Goal: Find contact information: Find contact information

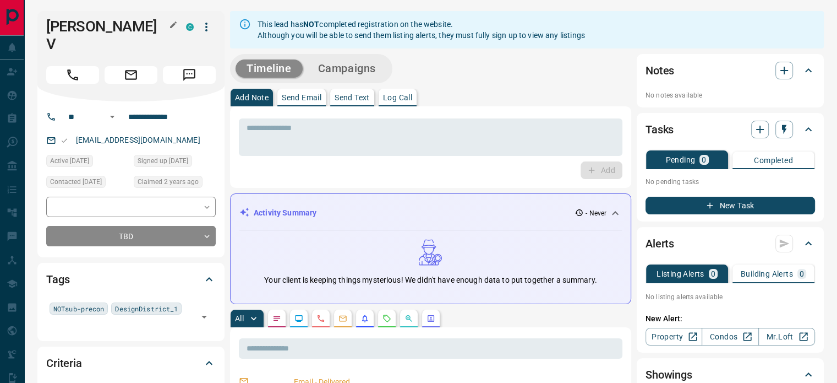
click at [172, 25] on icon "button" at bounding box center [173, 24] width 7 height 7
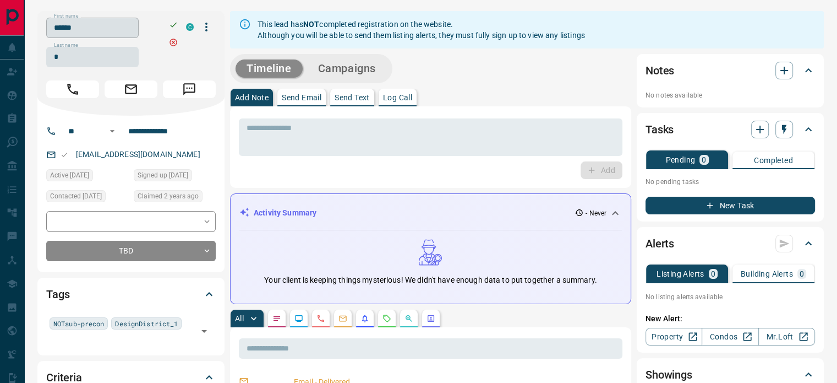
click at [128, 32] on input "******" at bounding box center [92, 28] width 92 height 20
click at [95, 57] on input "*" at bounding box center [92, 57] width 92 height 20
click at [179, 127] on input "**********" at bounding box center [167, 131] width 86 height 18
click at [167, 155] on div "[EMAIL_ADDRESS][DOMAIN_NAME]" at bounding box center [131, 154] width 170 height 18
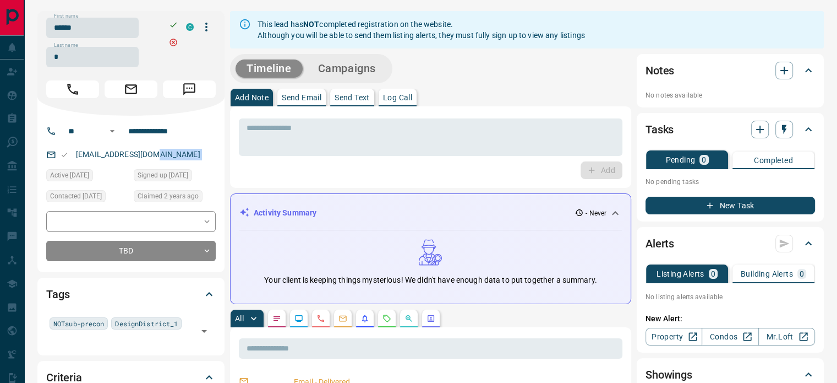
click at [167, 155] on div "[EMAIL_ADDRESS][DOMAIN_NAME]" at bounding box center [131, 154] width 170 height 18
copy link "[EMAIL_ADDRESS][DOMAIN_NAME]"
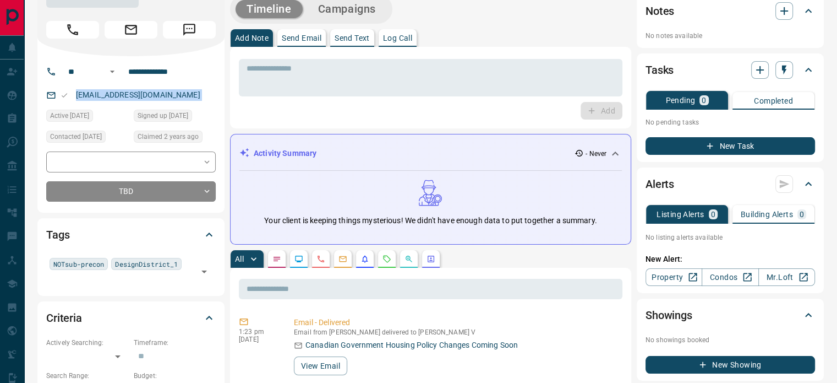
scroll to position [110, 0]
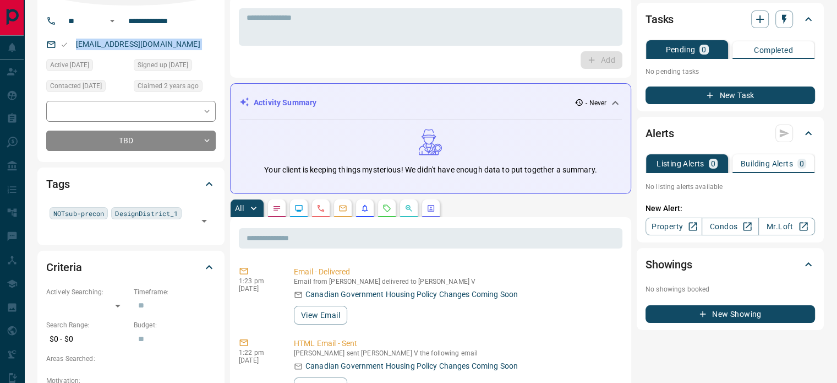
click at [328, 206] on button "button" at bounding box center [321, 208] width 18 height 18
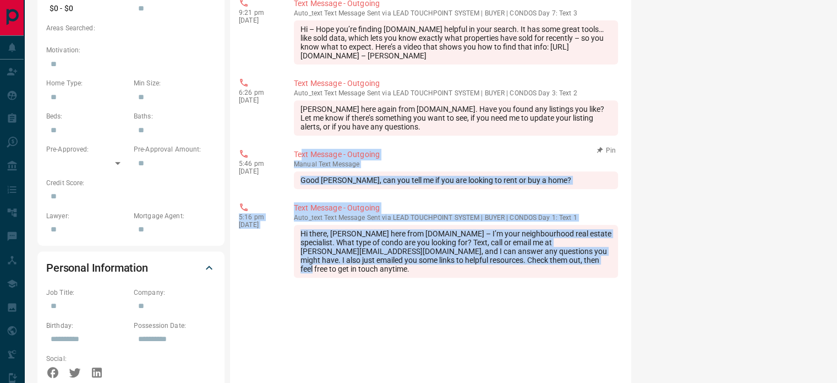
scroll to position [330, 0]
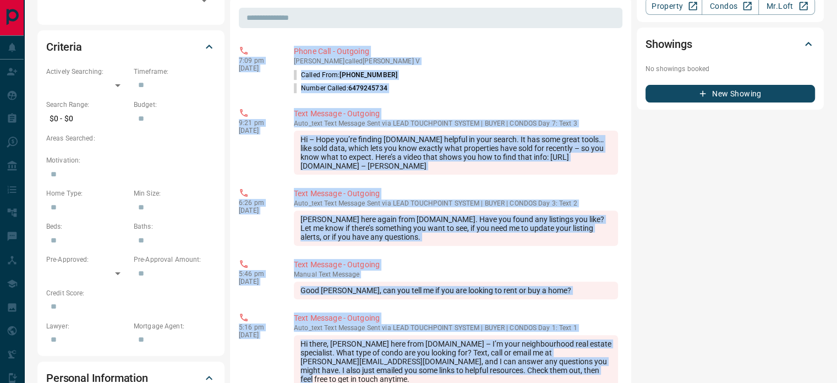
copy div "0:71 lo Ips 68 7870 Dolor Sita - Consecte Adip E Seddoeius tempor Incidi U Labo…"
drag, startPoint x: 597, startPoint y: 266, endPoint x: 233, endPoint y: 60, distance: 418.1
click at [233, 60] on div "​ 7:09 pm [DATE] Phone Call - Outgoing [PERSON_NAME] called [PERSON_NAME] V Cal…" at bounding box center [430, 355] width 401 height 717
copy div "0:71 lo Ips 68 7870 Dolor Sita - Consecte Adip E Seddoeius tempor Incidi U Labo…"
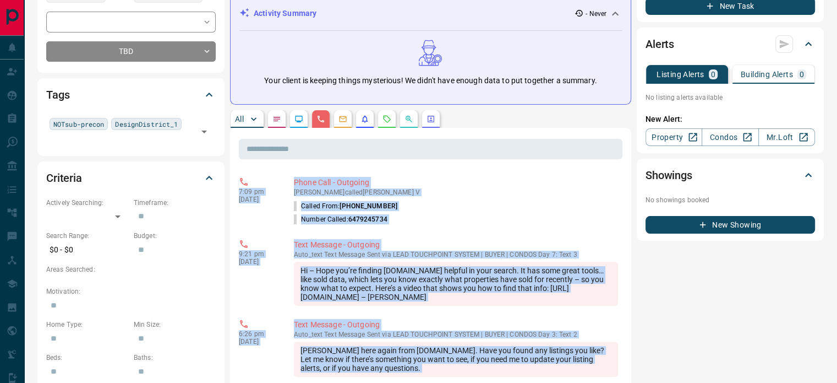
scroll to position [0, 0]
